Goal: Transaction & Acquisition: Purchase product/service

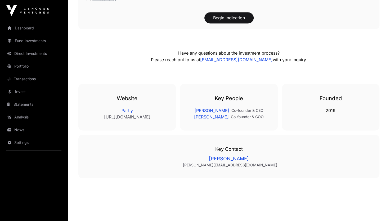
scroll to position [924, 0]
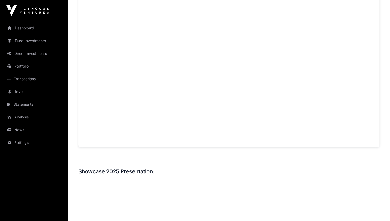
scroll to position [447, 0]
click at [383, 136] on div "Showcase 2025 [PERSON_NAME] Aerospace [PERSON_NAME] Aerospace Direct Reinventin…" at bounding box center [229, 120] width 322 height 1092
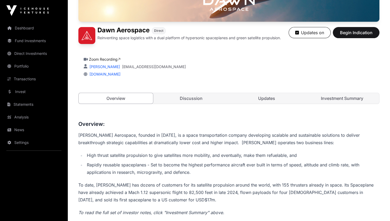
scroll to position [108, 0]
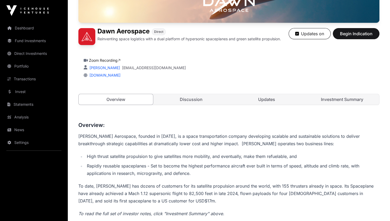
click at [273, 100] on link "Updates" at bounding box center [267, 99] width 74 height 11
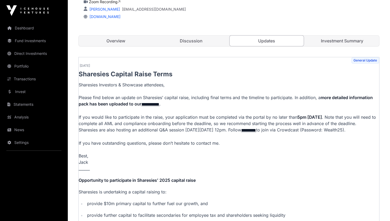
scroll to position [164, 0]
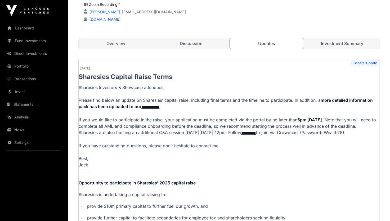
click at [315, 44] on link "Investment Summary" at bounding box center [342, 43] width 74 height 11
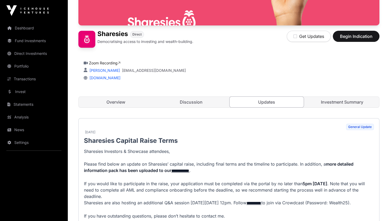
scroll to position [106, 0]
click at [340, 38] on span "Begin Indication" at bounding box center [356, 36] width 33 height 6
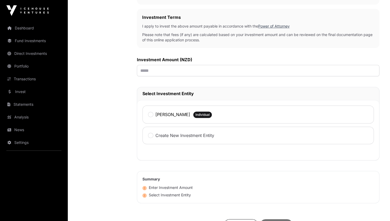
scroll to position [161, 0]
click at [216, 132] on div "Create New Investment Entity" at bounding box center [259, 135] width 232 height 17
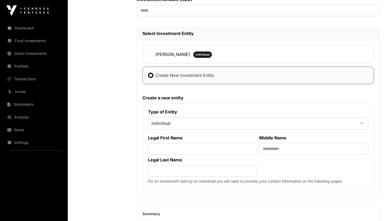
scroll to position [223, 0]
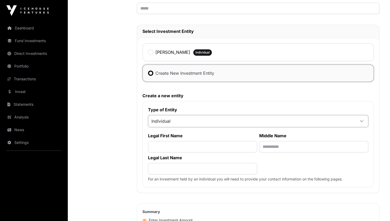
click at [202, 121] on span "Individual" at bounding box center [251, 121] width 207 height 10
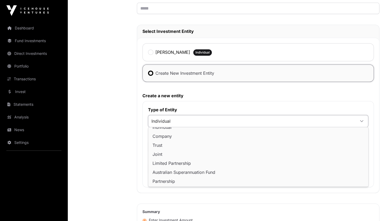
scroll to position [1, 0]
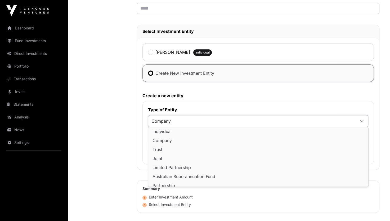
click at [161, 139] on span "Company" at bounding box center [162, 140] width 19 height 4
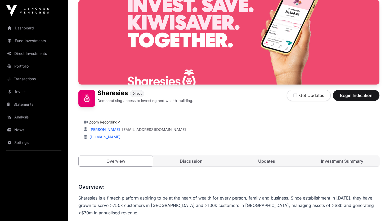
scroll to position [4, 0]
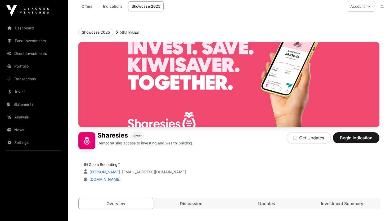
click at [28, 90] on link "Invest" at bounding box center [33, 92] width 59 height 12
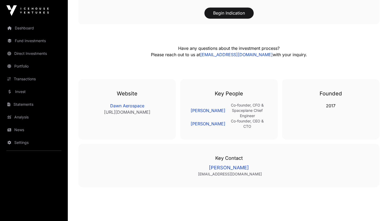
scroll to position [923, 0]
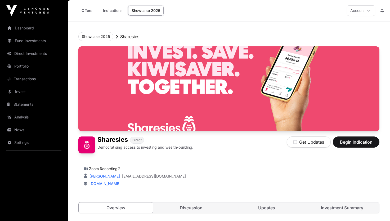
scroll to position [4, 0]
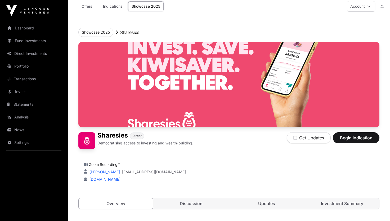
click at [89, 6] on link "Offers" at bounding box center [86, 6] width 21 height 10
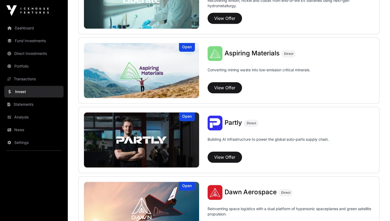
scroll to position [499, 0]
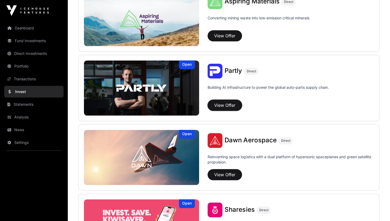
click at [231, 107] on button "View Offer" at bounding box center [225, 105] width 34 height 11
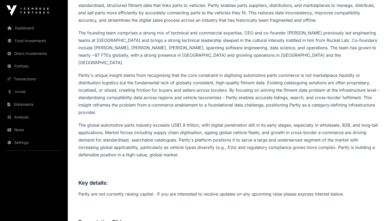
scroll to position [239, 0]
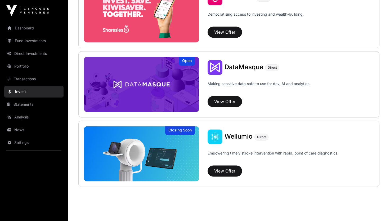
scroll to position [720, 0]
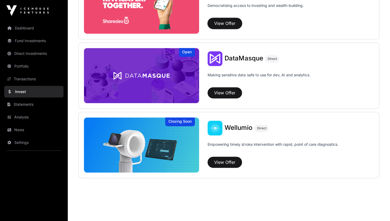
click at [219, 20] on button "View Offer" at bounding box center [225, 23] width 34 height 11
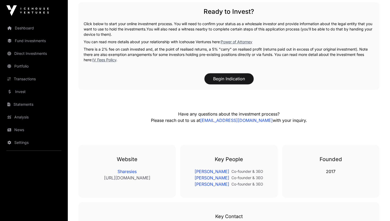
scroll to position [825, 0]
